Goal: Task Accomplishment & Management: Use online tool/utility

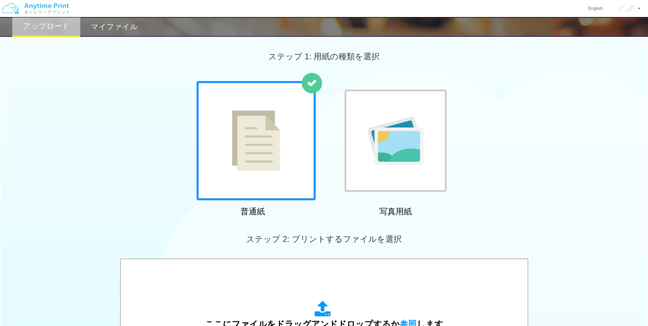
click at [129, 28] on h2 "マイファイル" at bounding box center [114, 27] width 47 height 8
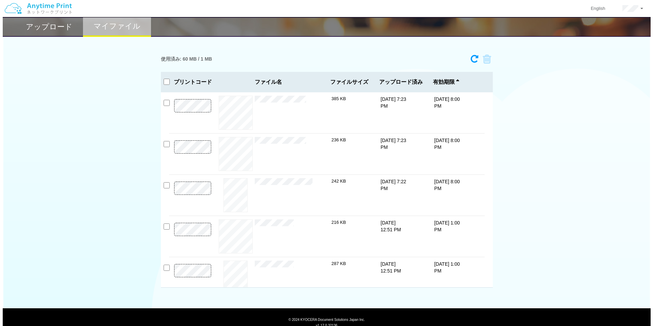
scroll to position [45, 0]
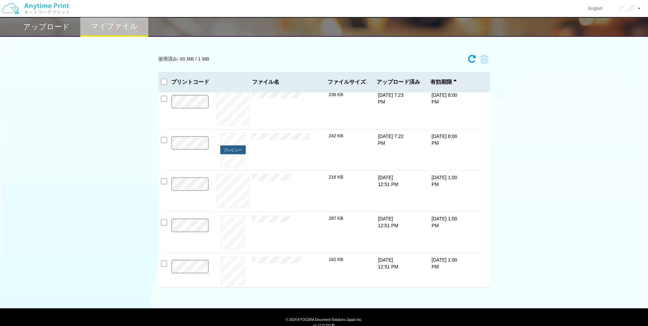
click at [236, 154] on button "プレビュー" at bounding box center [233, 149] width 26 height 9
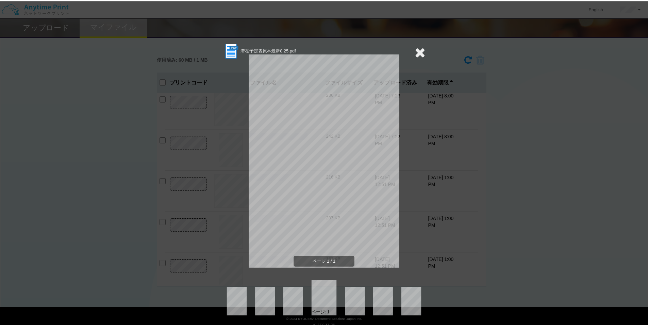
scroll to position [3, 0]
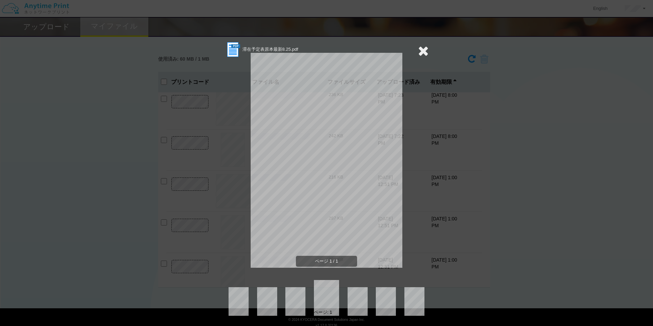
click at [418, 53] on icon at bounding box center [423, 51] width 11 height 14
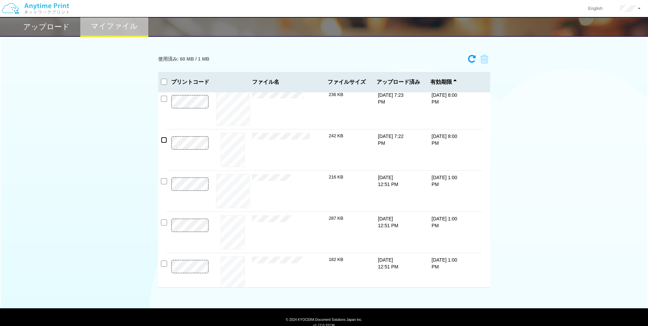
click at [166, 140] on input "checkbox" at bounding box center [164, 140] width 6 height 6
click at [481, 60] on icon at bounding box center [482, 59] width 13 height 10
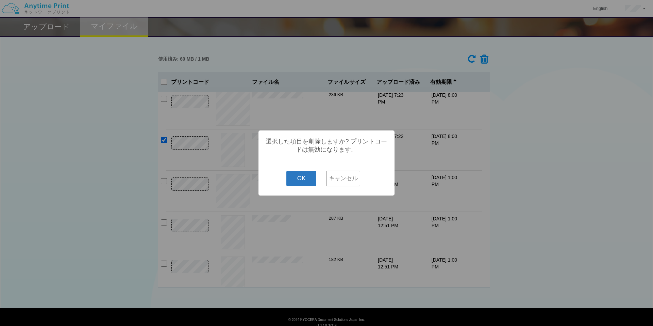
click at [307, 179] on button "OK" at bounding box center [301, 178] width 30 height 15
checkbox input "false"
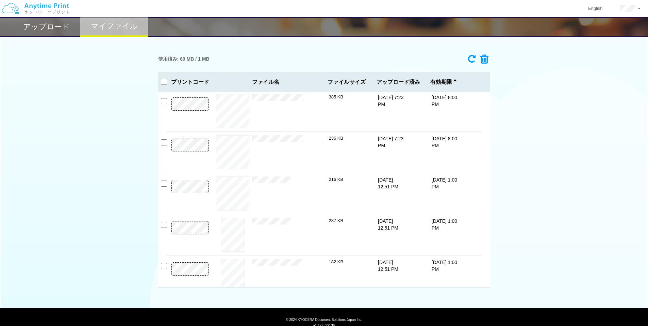
scroll to position [0, 0]
click at [260, 186] on div "× SBI送金履歴01.jpg" at bounding box center [290, 195] width 77 height 34
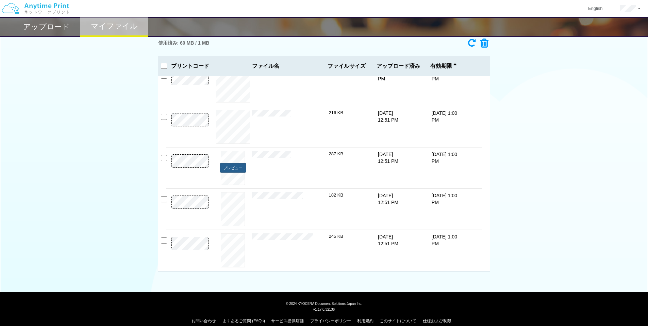
scroll to position [24, 0]
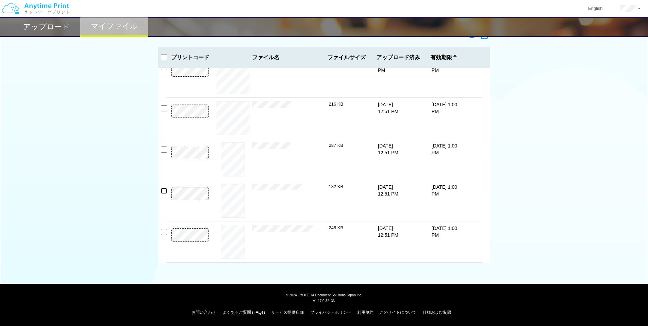
click at [164, 192] on input "checkbox" at bounding box center [164, 190] width 6 height 6
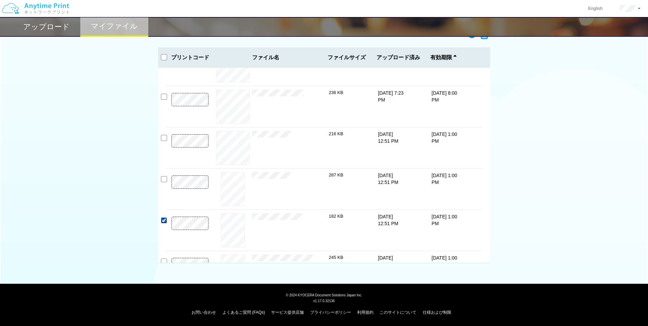
scroll to position [0, 0]
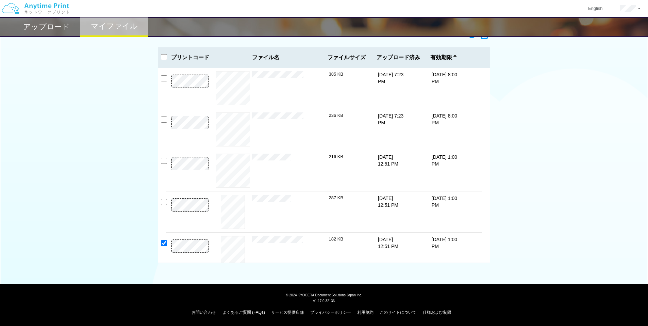
click at [484, 39] on icon at bounding box center [482, 35] width 13 height 10
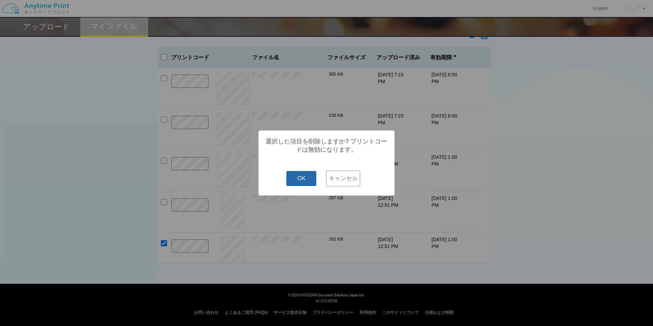
click at [300, 175] on button "OK" at bounding box center [301, 178] width 30 height 15
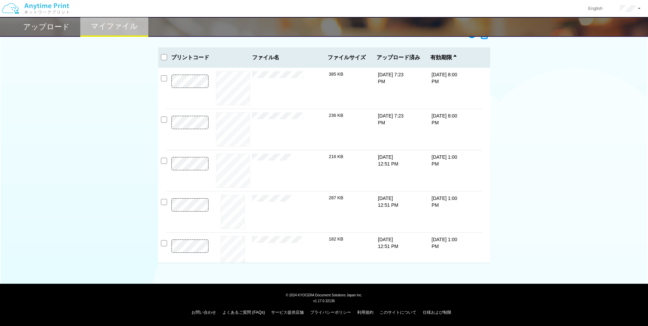
checkbox input "false"
click at [165, 244] on input "checkbox" at bounding box center [164, 243] width 6 height 6
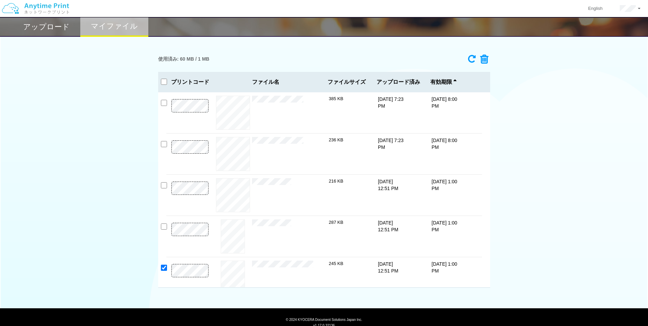
click at [486, 59] on icon at bounding box center [482, 59] width 13 height 10
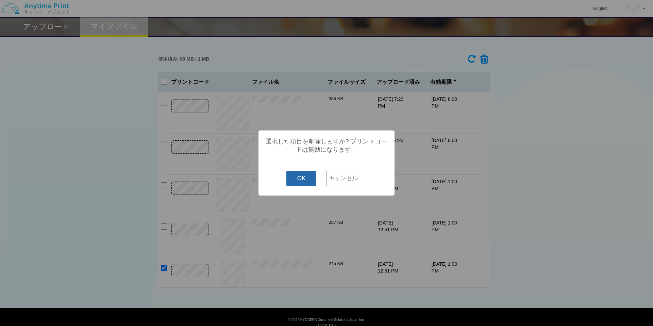
click at [309, 177] on button "OK" at bounding box center [301, 178] width 30 height 15
checkbox input "false"
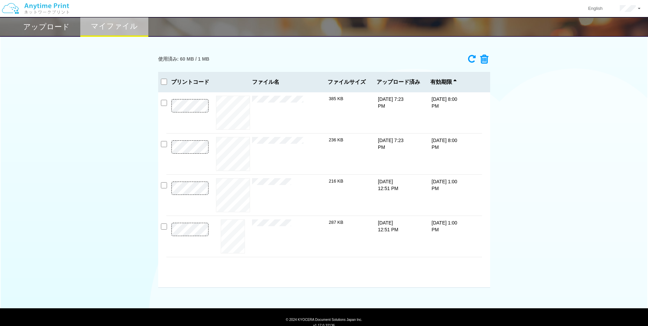
click at [58, 30] on h2 "アップロード" at bounding box center [46, 27] width 47 height 8
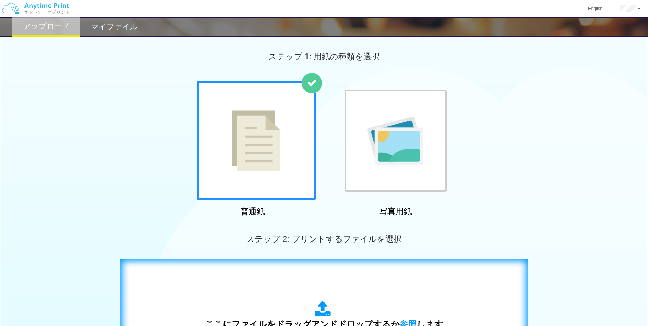
click at [307, 284] on div "ここにファイルをドラッグアンドドロップするか 参照 します アップロード: 1 個の JPG ファイル、または 1 個の PDF ファイル (上限 50 ペー…" at bounding box center [324, 326] width 394 height 123
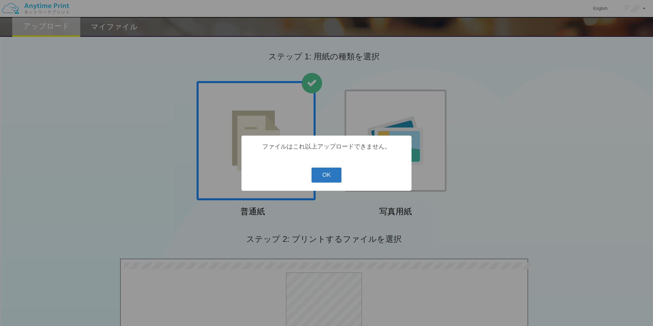
click at [331, 179] on button "OK" at bounding box center [327, 174] width 30 height 15
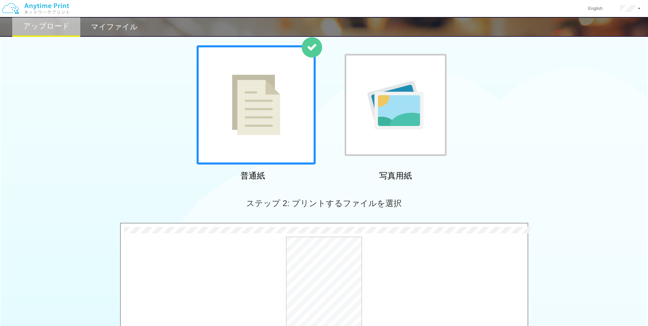
scroll to position [91, 0]
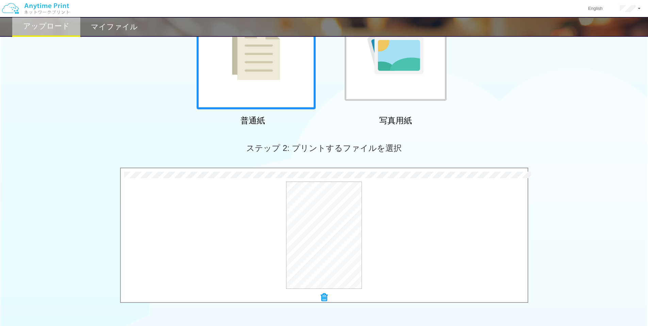
click at [327, 296] on icon at bounding box center [324, 297] width 7 height 9
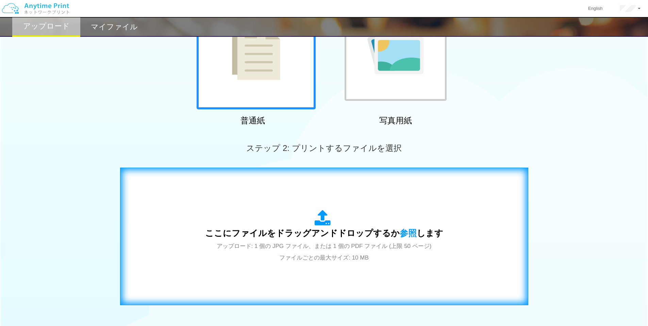
click at [344, 235] on span "ここにファイルをドラッグアンドドロップするか 参照 します" at bounding box center [324, 233] width 238 height 10
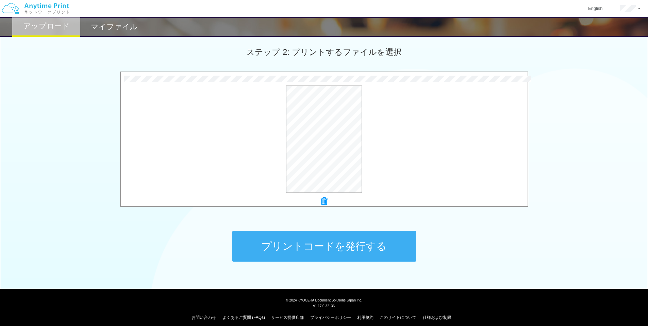
scroll to position [192, 0]
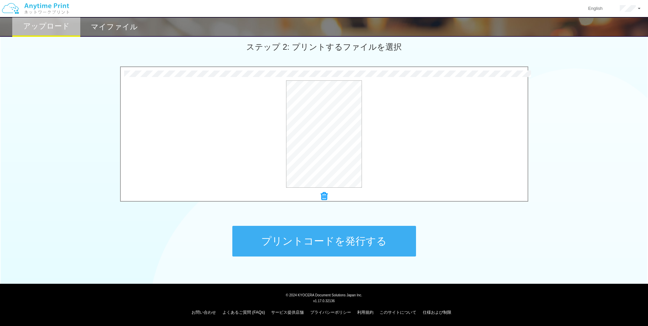
click at [327, 236] on button "プリントコードを発行する" at bounding box center [324, 241] width 184 height 31
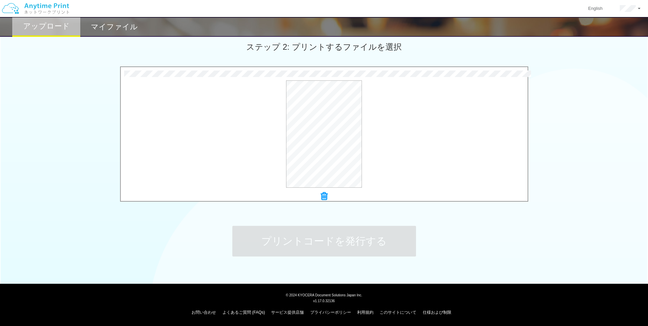
scroll to position [0, 0]
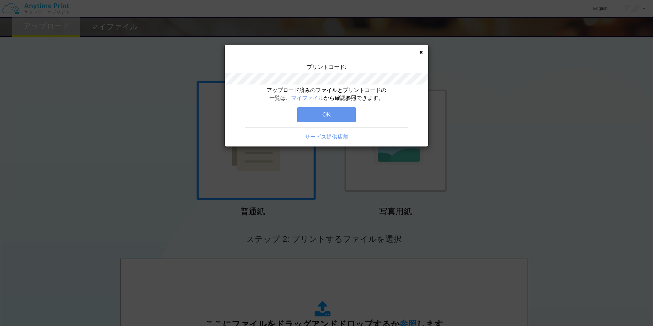
click at [351, 114] on button "OK" at bounding box center [326, 114] width 59 height 15
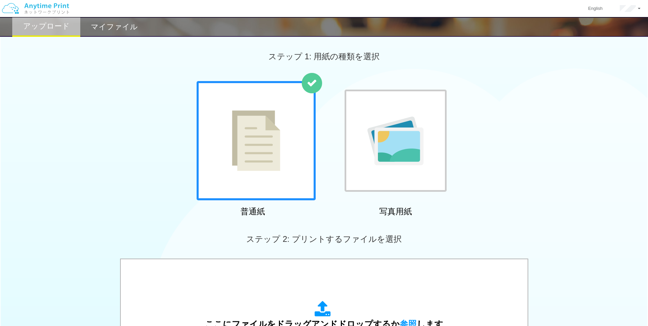
click at [97, 23] on h2 "マイファイル" at bounding box center [114, 27] width 47 height 8
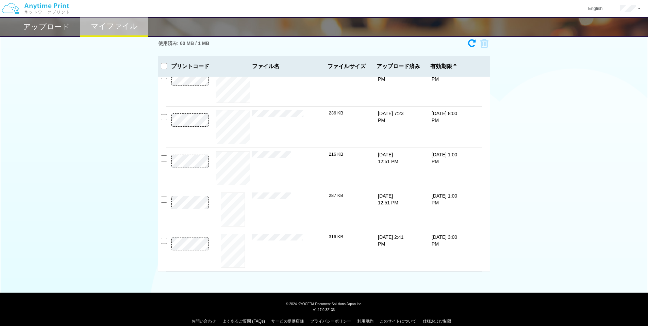
scroll to position [24, 0]
